Goal: Find specific page/section: Find specific page/section

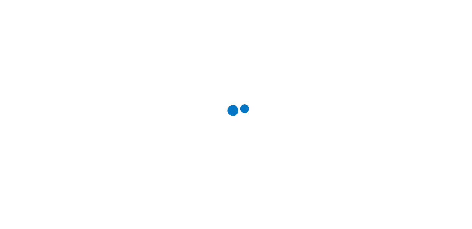
click at [77, 51] on div at bounding box center [239, 114] width 472 height 229
type input "casca"
